Goal: Navigation & Orientation: Find specific page/section

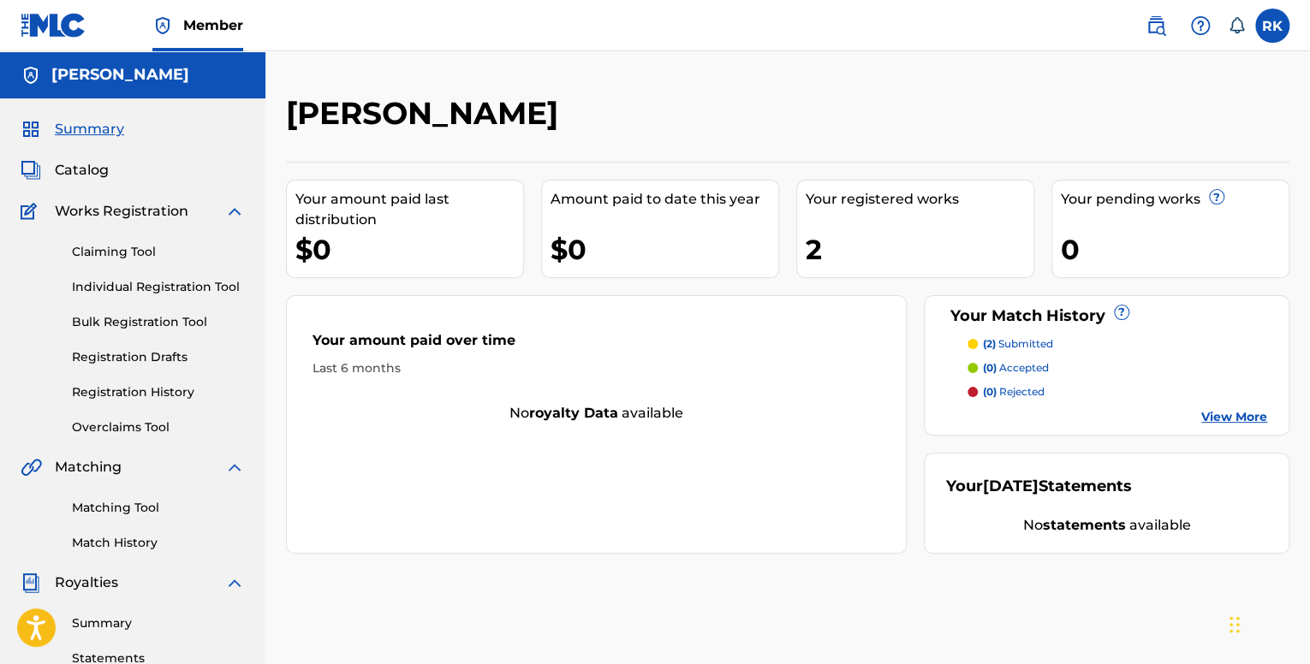
click at [1210, 418] on link "View More" at bounding box center [1234, 417] width 66 height 18
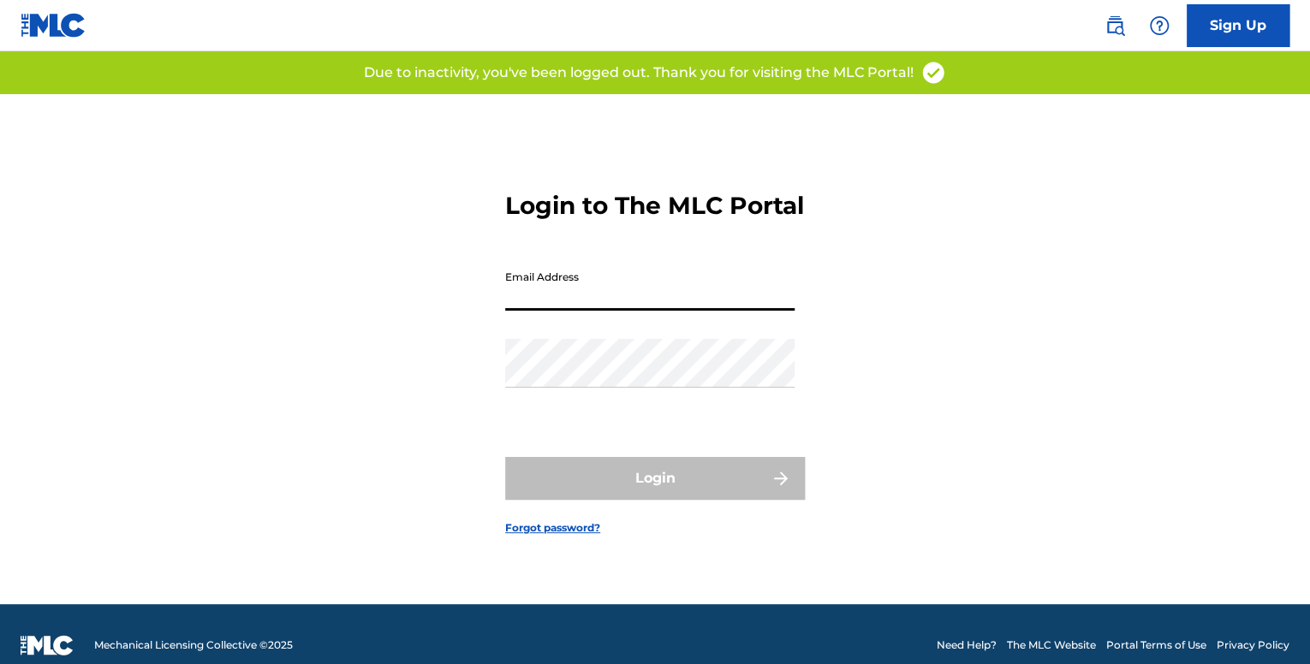
click at [694, 308] on input "Email Address" at bounding box center [649, 286] width 289 height 49
click at [621, 311] on input "Email Address" at bounding box center [649, 286] width 289 height 49
type input "[EMAIL_ADDRESS][DOMAIN_NAME]"
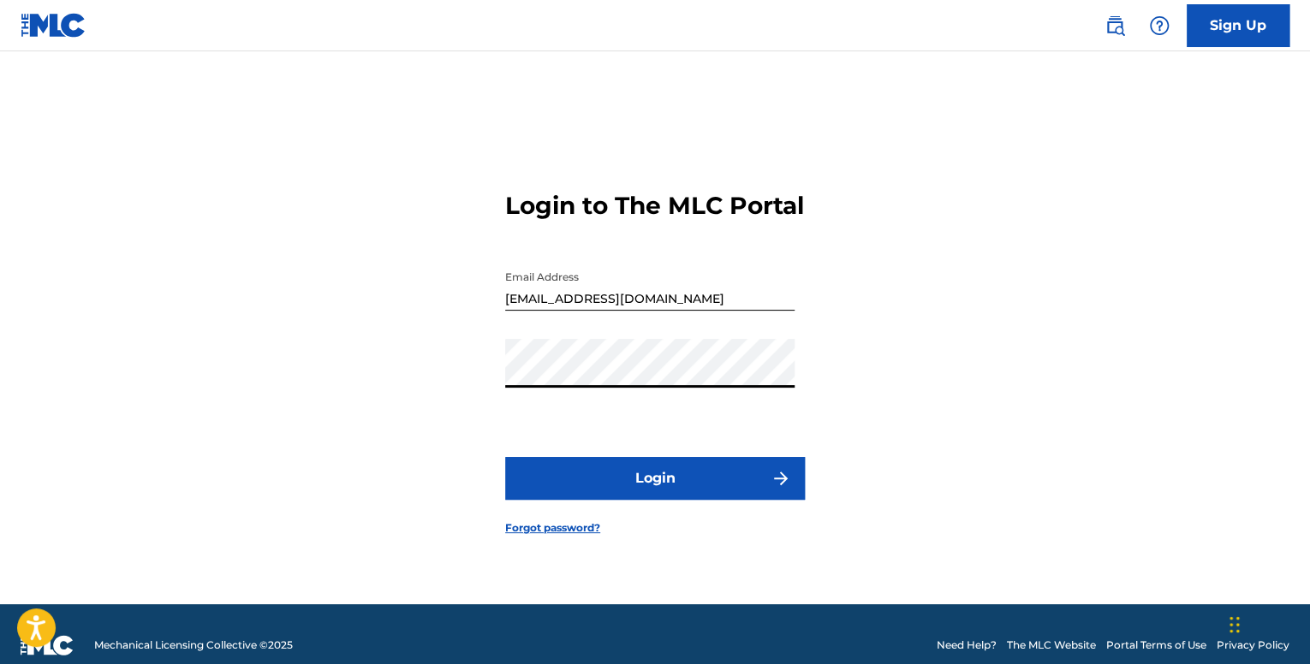
click at [674, 485] on button "Login" at bounding box center [655, 478] width 300 height 43
